Goal: Information Seeking & Learning: Learn about a topic

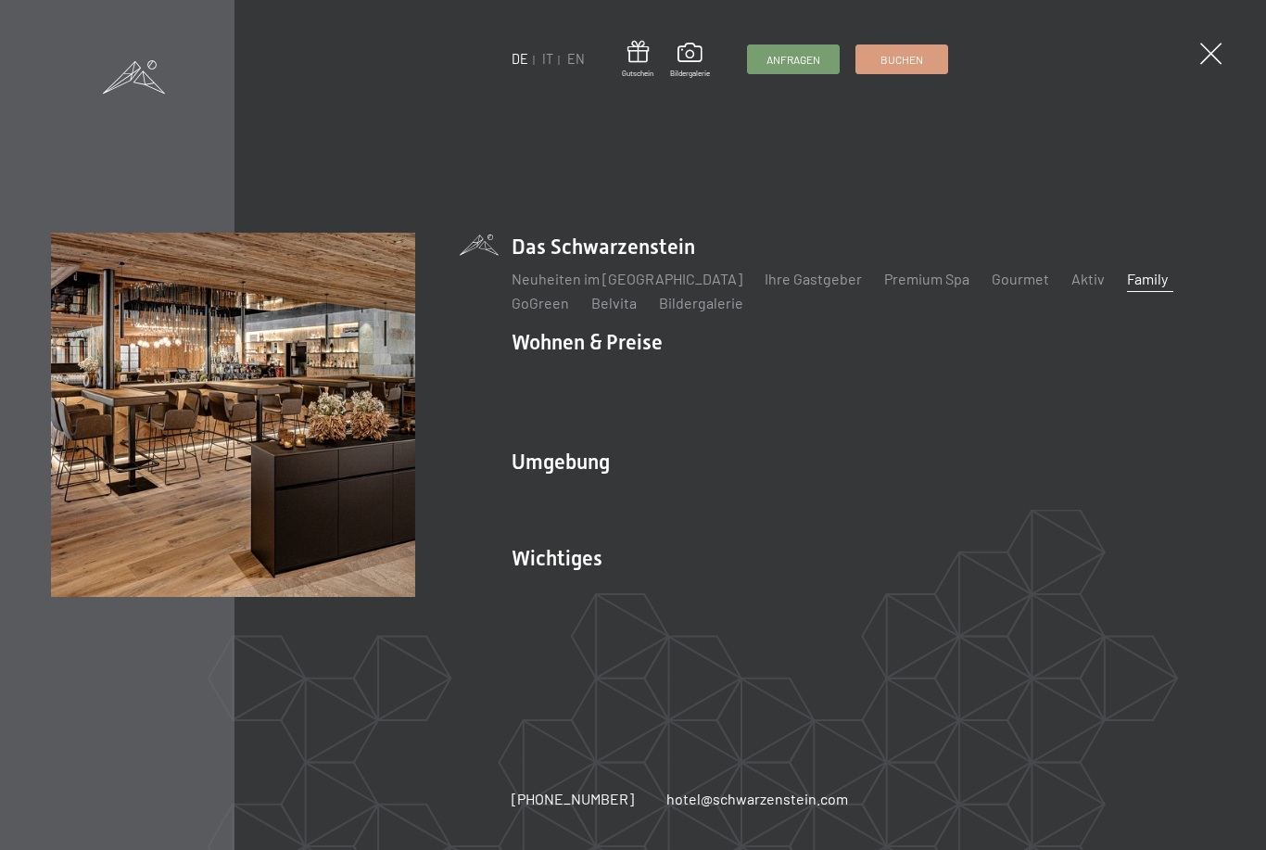
click at [1071, 287] on link "Aktiv" at bounding box center [1087, 279] width 33 height 18
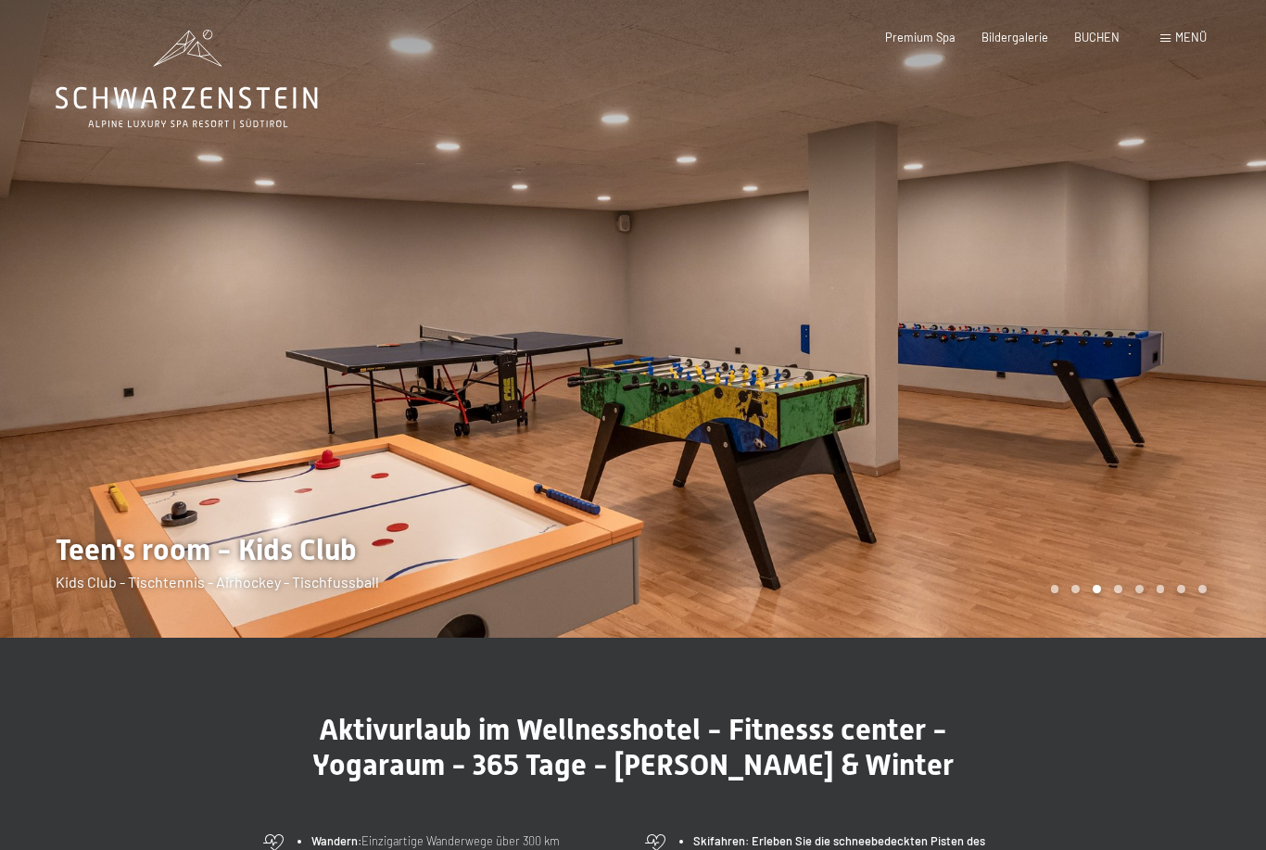
click at [1116, 593] on div "Carousel Page 4" at bounding box center [1118, 589] width 8 height 8
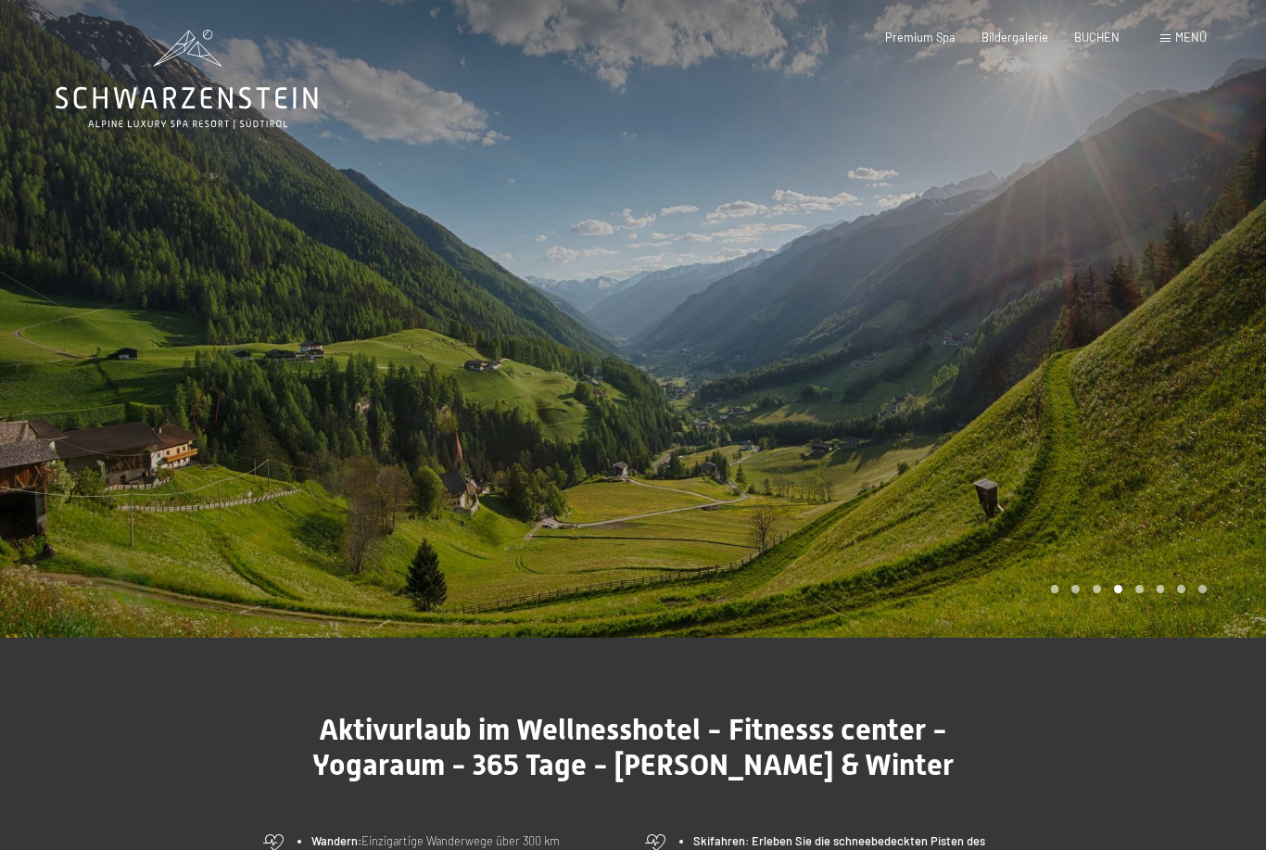
click at [1140, 593] on div "Carousel Page 5" at bounding box center [1139, 589] width 8 height 8
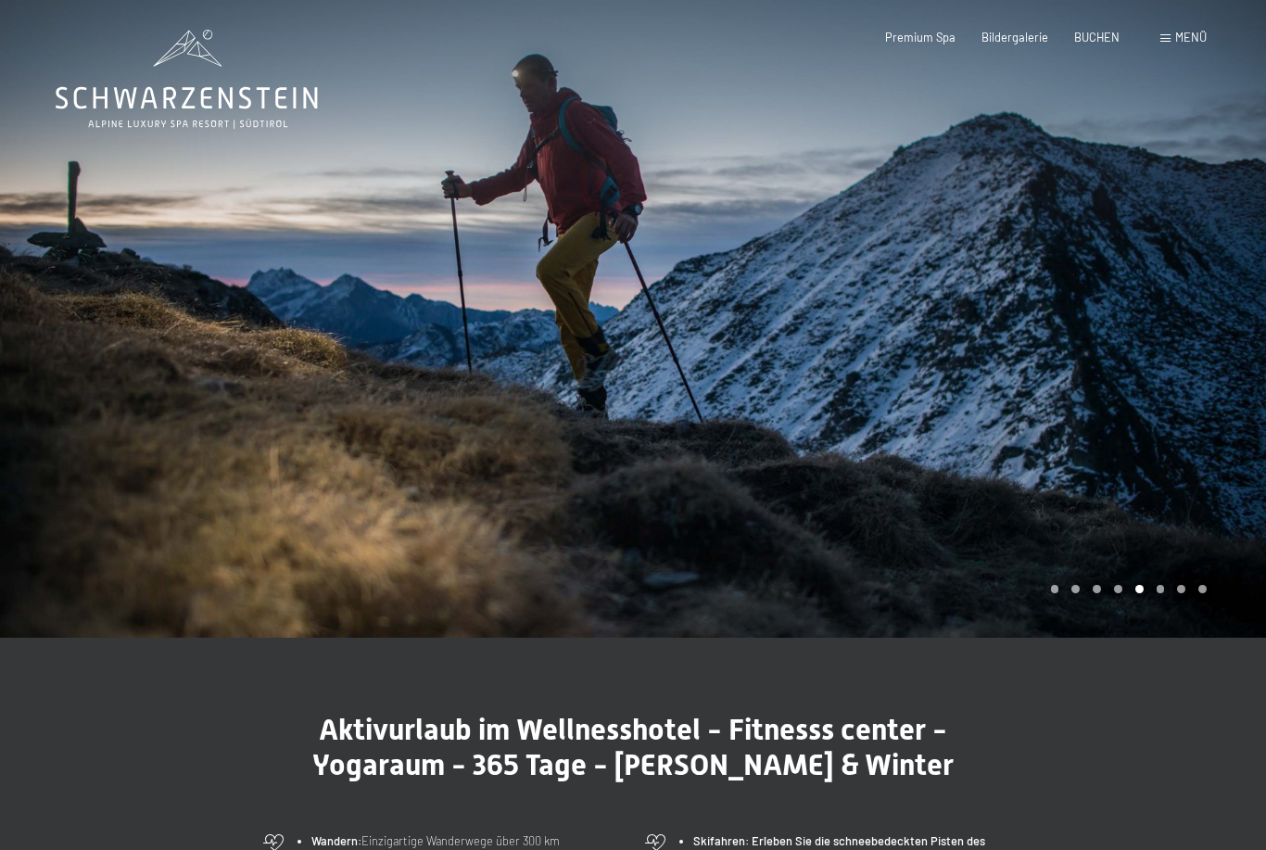
click at [1163, 593] on div "Carousel Page 6" at bounding box center [1160, 589] width 8 height 8
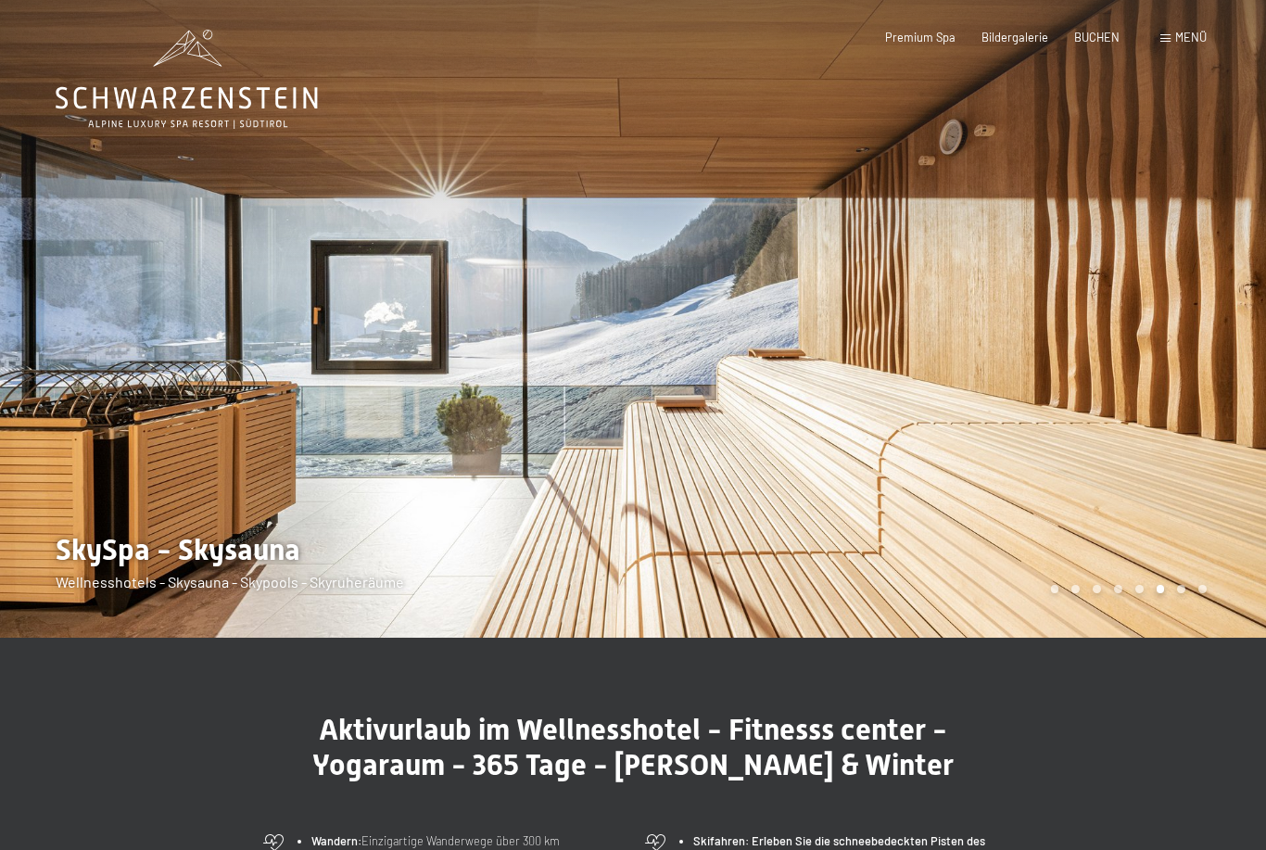
click at [1207, 633] on div at bounding box center [949, 318] width 633 height 637
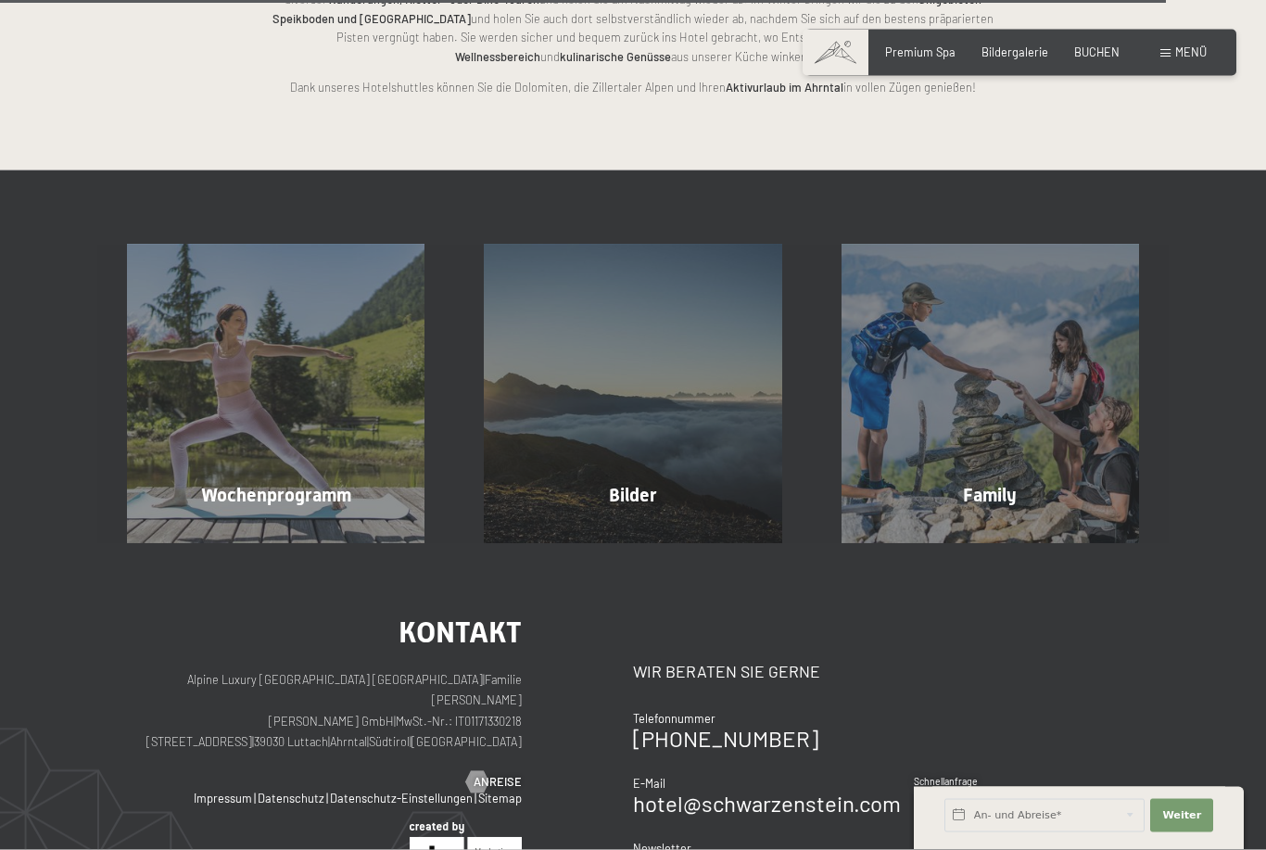
scroll to position [3761, 0]
click at [1073, 461] on div "Family Mehr erfahren" at bounding box center [990, 392] width 357 height 297
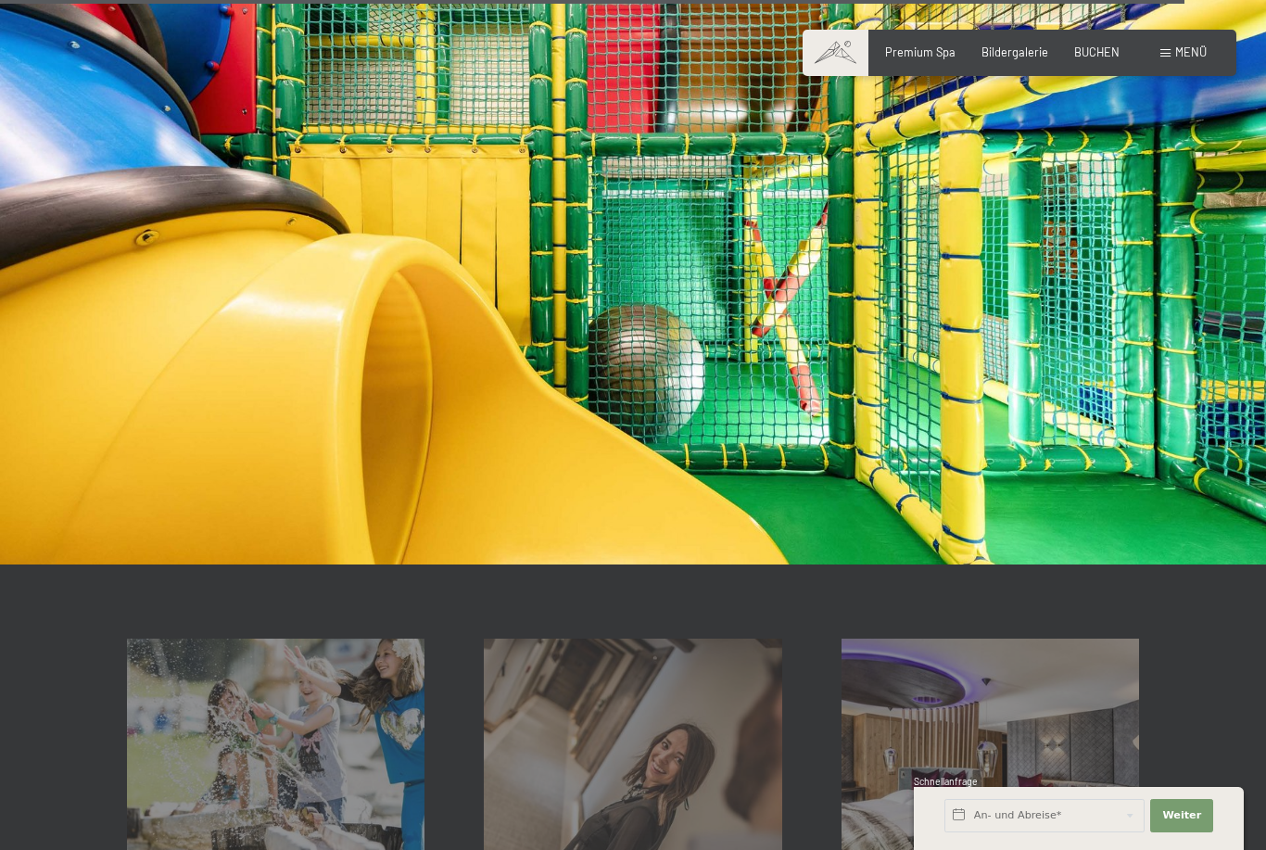
scroll to position [10429, 0]
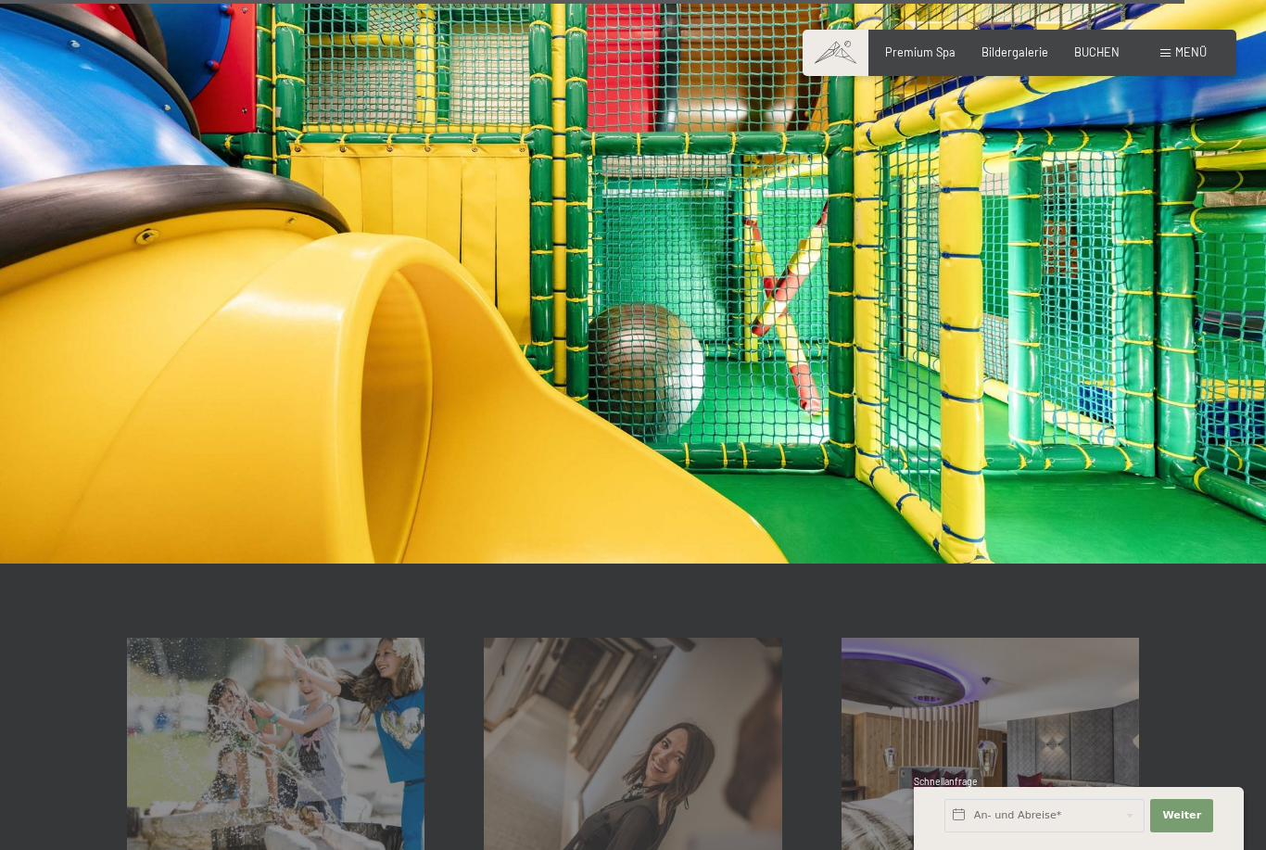
click at [947, 46] on span "Premium Spa" at bounding box center [920, 51] width 70 height 15
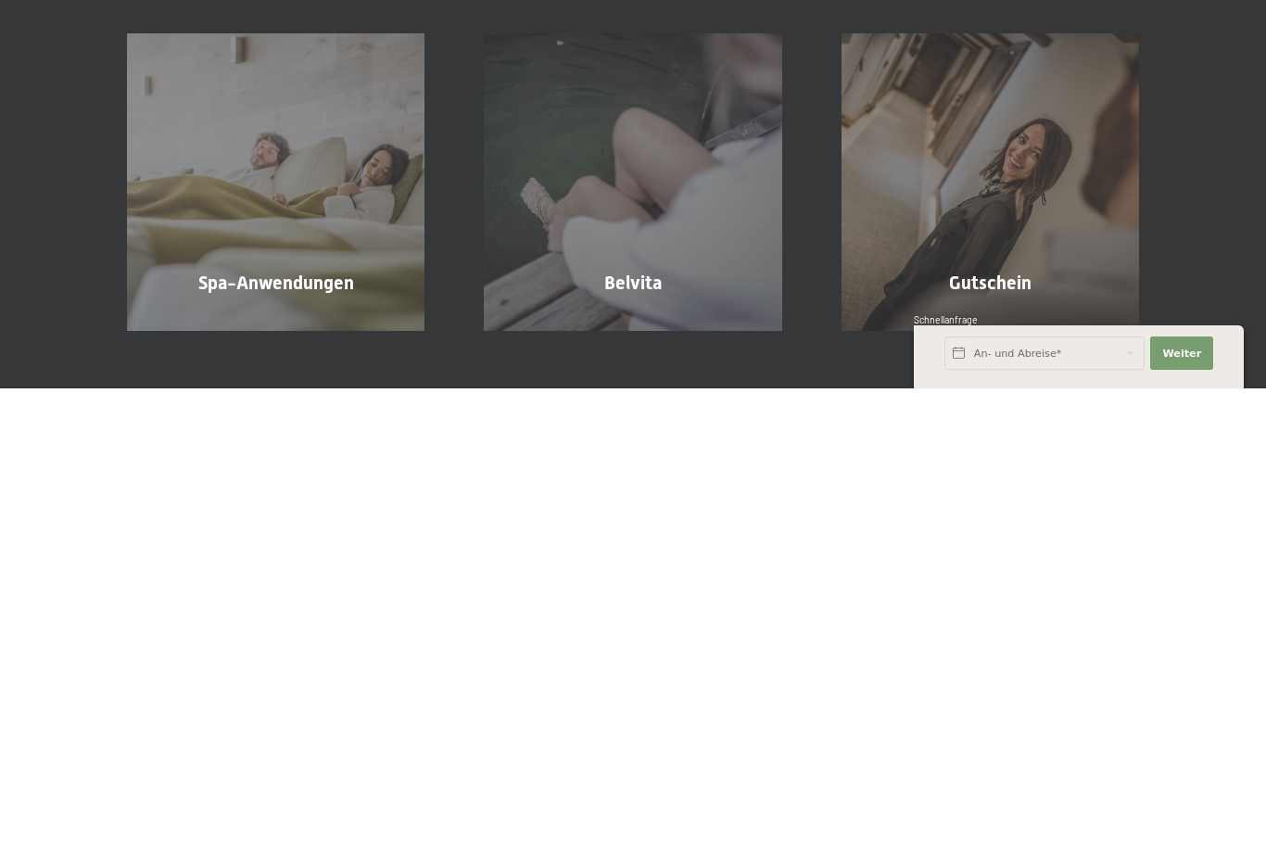
scroll to position [9512, 0]
